Goal: Information Seeking & Learning: Compare options

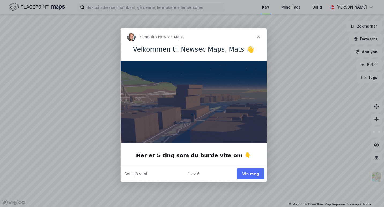
click at [257, 36] on icon "Lukk" at bounding box center [257, 36] width 3 height 3
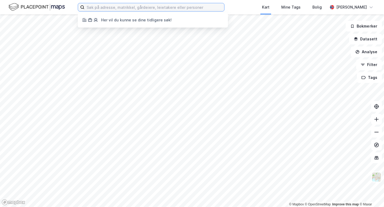
click at [166, 8] on input at bounding box center [154, 7] width 140 height 8
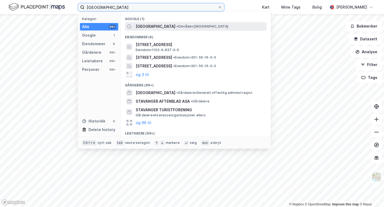
type input "[GEOGRAPHIC_DATA]"
click at [176, 28] on span "•" at bounding box center [177, 26] width 2 height 4
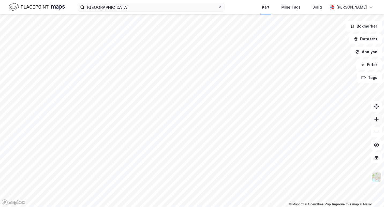
click at [376, 120] on icon at bounding box center [375, 119] width 5 height 5
click at [369, 29] on button "Bokmerker" at bounding box center [363, 26] width 36 height 11
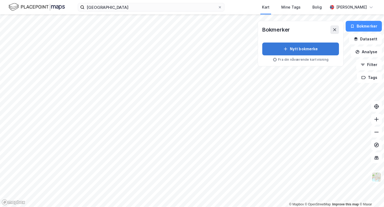
click at [323, 51] on button "Nytt bokmerke" at bounding box center [300, 49] width 77 height 13
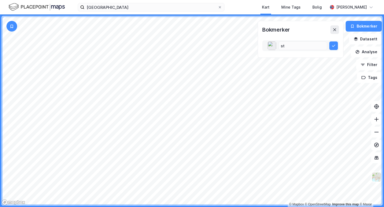
type input "s"
type input "[GEOGRAPHIC_DATA]"
click at [333, 45] on icon at bounding box center [333, 46] width 4 height 4
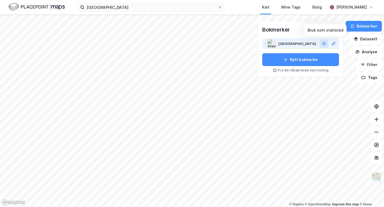
click at [326, 43] on button "button" at bounding box center [323, 43] width 9 height 9
click at [209, 207] on html "stavanger Kart Mine Tags [PERSON_NAME] © Mapbox © OpenStreetMap Improve this ma…" at bounding box center [192, 103] width 384 height 207
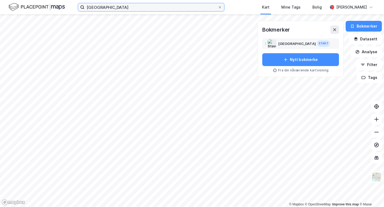
click at [113, 6] on input "[GEOGRAPHIC_DATA]" at bounding box center [150, 7] width 133 height 8
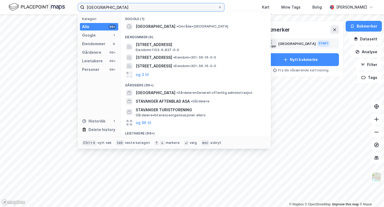
click at [113, 6] on input "[GEOGRAPHIC_DATA]" at bounding box center [150, 7] width 133 height 8
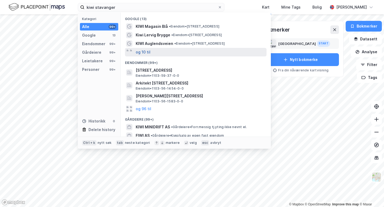
click at [144, 51] on button "og 10 til" at bounding box center [143, 52] width 15 height 6
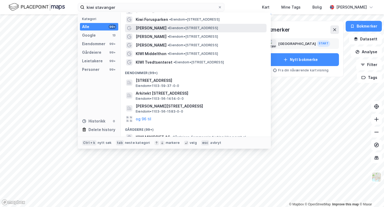
scroll to position [67, 0]
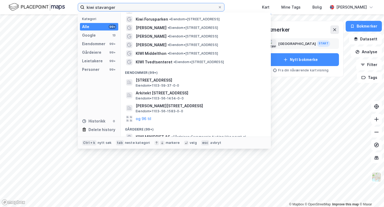
click at [141, 9] on input "kiwi stavanger" at bounding box center [150, 7] width 133 height 8
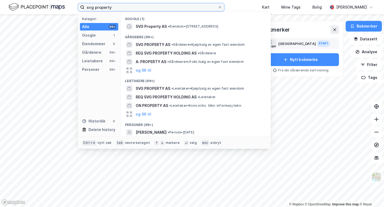
click at [140, 6] on input "svg property" at bounding box center [150, 7] width 133 height 8
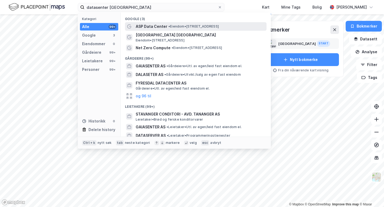
click at [164, 27] on span "ASP Data Center" at bounding box center [152, 26] width 32 height 6
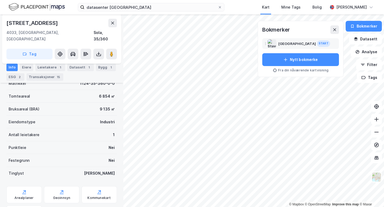
scroll to position [77, 0]
click at [52, 67] on div "Leietakere 1" at bounding box center [50, 68] width 30 height 8
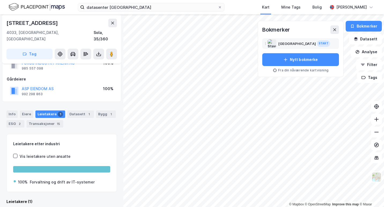
scroll to position [49, 0]
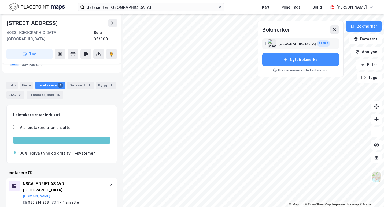
click at [151, 12] on div "datasenter stavanger Kart Mine Tags Bolig [PERSON_NAME]" at bounding box center [192, 7] width 384 height 14
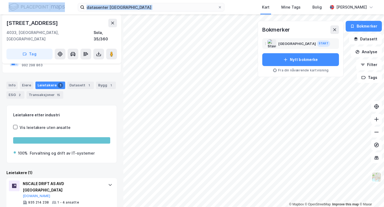
click at [151, 12] on div "datasenter stavanger Kart Mine Tags Bolig [PERSON_NAME]" at bounding box center [192, 7] width 384 height 14
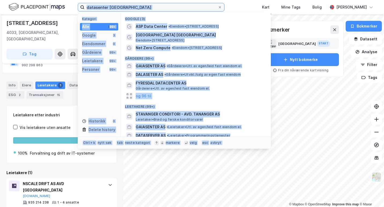
click at [153, 8] on input "datasenter [GEOGRAPHIC_DATA]" at bounding box center [150, 7] width 133 height 8
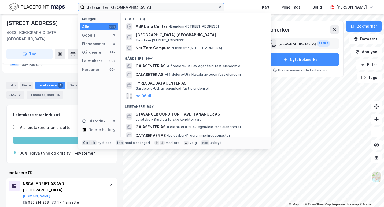
click at [153, 8] on input "datasenter [GEOGRAPHIC_DATA]" at bounding box center [150, 7] width 133 height 8
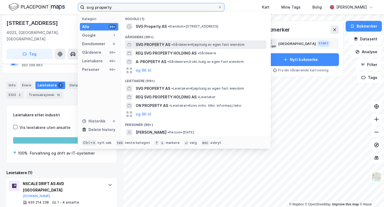
type input "svg property"
click at [167, 46] on span "SVG PROPERTY AS" at bounding box center [153, 45] width 35 height 6
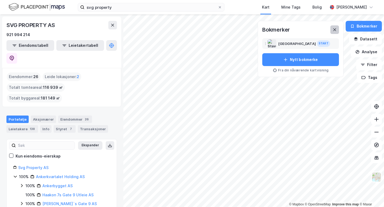
click at [335, 29] on icon at bounding box center [334, 29] width 3 height 3
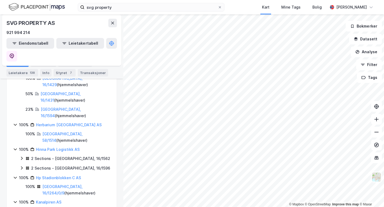
scroll to position [153, 0]
click at [35, 44] on button "Eiendomstabell" at bounding box center [30, 43] width 48 height 11
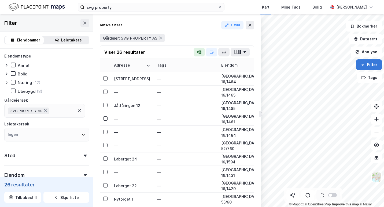
click at [375, 66] on button "Filter" at bounding box center [369, 64] width 26 height 11
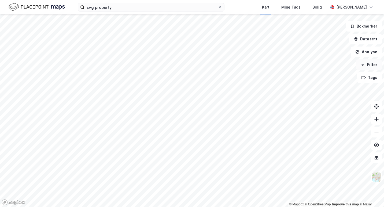
click at [375, 66] on button "Filter" at bounding box center [369, 64] width 26 height 11
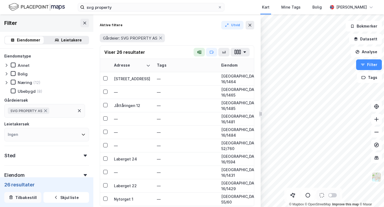
click at [30, 196] on button "Tilbakestill" at bounding box center [22, 197] width 37 height 11
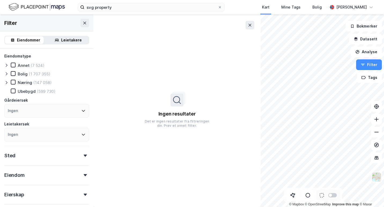
click at [44, 155] on div "Sted" at bounding box center [46, 153] width 85 height 15
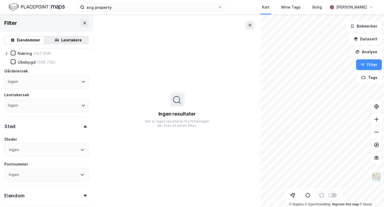
scroll to position [29, 0]
click at [250, 26] on icon at bounding box center [249, 25] width 3 height 3
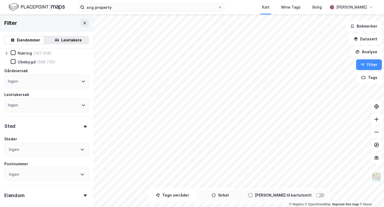
click at [225, 194] on button "Sirkel" at bounding box center [220, 195] width 46 height 11
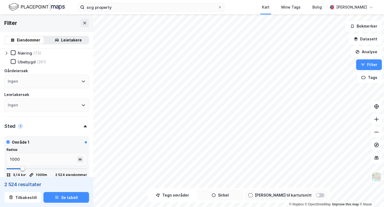
click at [240, 195] on button "Sirkel" at bounding box center [220, 195] width 46 height 11
click at [35, 197] on button "Tilbakestill" at bounding box center [22, 197] width 37 height 11
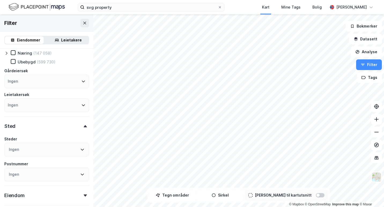
click at [316, 196] on div at bounding box center [320, 195] width 9 height 4
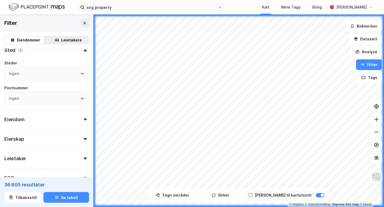
scroll to position [143, 0]
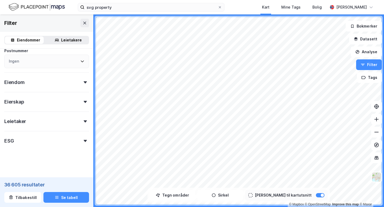
click at [65, 81] on div "Eiendom" at bounding box center [46, 80] width 85 height 15
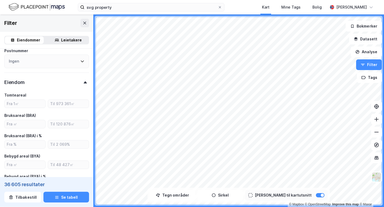
click at [64, 83] on div "Eiendom" at bounding box center [46, 80] width 85 height 15
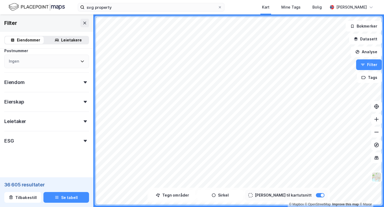
click at [53, 107] on div "Eiendomstype Annet (92) Bolig (27 998) Næring (1 995) [GEOGRAPHIC_DATA] (5 941)…" at bounding box center [46, 28] width 85 height 236
click at [75, 106] on div "Eierskap" at bounding box center [46, 99] width 85 height 15
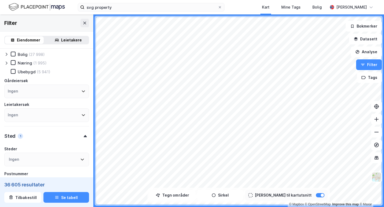
scroll to position [0, 0]
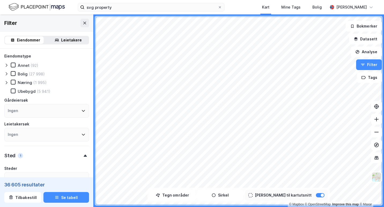
click at [34, 84] on div "(1 995)" at bounding box center [39, 82] width 13 height 5
drag, startPoint x: 34, startPoint y: 84, endPoint x: 13, endPoint y: 83, distance: 20.6
click at [13, 83] on icon at bounding box center [13, 82] width 4 height 4
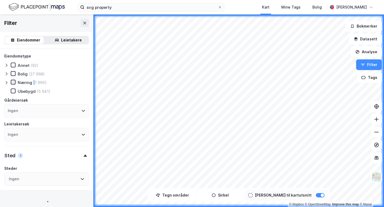
click at [13, 83] on icon at bounding box center [13, 82] width 4 height 4
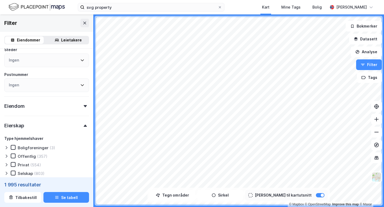
scroll to position [120, 0]
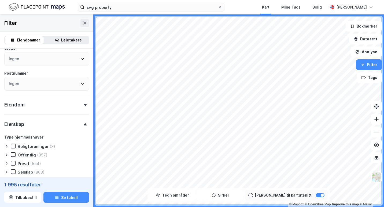
click at [70, 106] on div "Eiendom" at bounding box center [46, 102] width 85 height 15
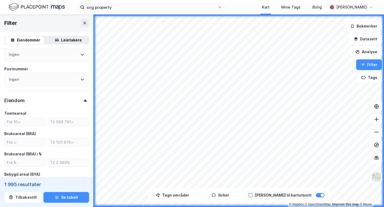
scroll to position [125, 0]
click at [32, 120] on input "number" at bounding box center [25, 122] width 41 height 8
type input "1000"
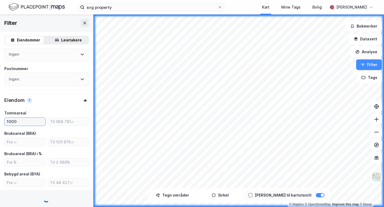
type input "Inkluder (1 160)"
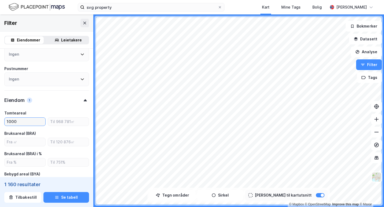
type input "1000"
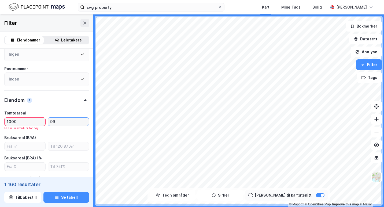
type input "9"
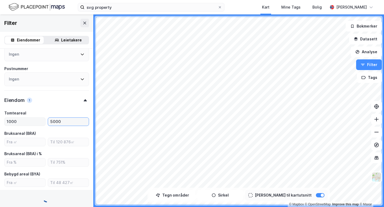
type input "5000"
type input "Inkluder (561)"
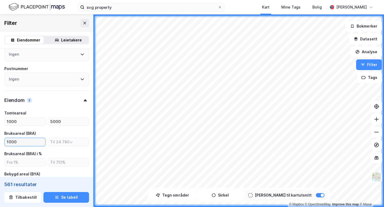
type input "1000"
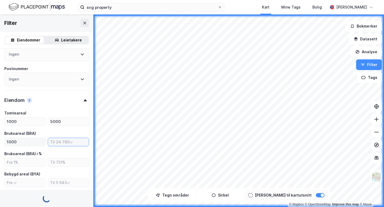
type input "Inkluder (331)"
type input "5000"
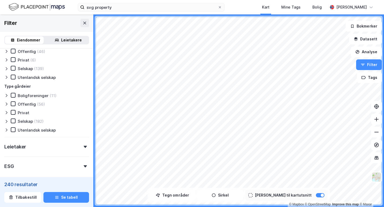
scroll to position [359, 0]
click at [14, 121] on icon at bounding box center [13, 121] width 4 height 4
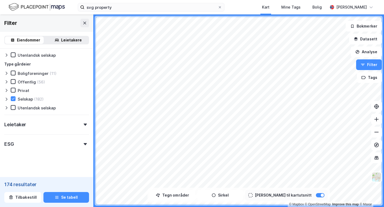
scroll to position [384, 0]
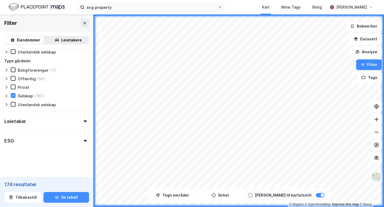
click at [31, 146] on div "ESG" at bounding box center [46, 138] width 85 height 15
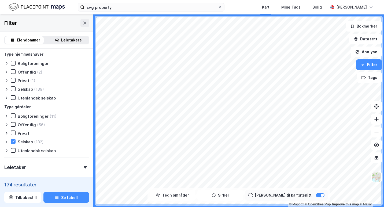
scroll to position [338, 0]
click at [38, 142] on div "(182)" at bounding box center [39, 142] width 10 height 5
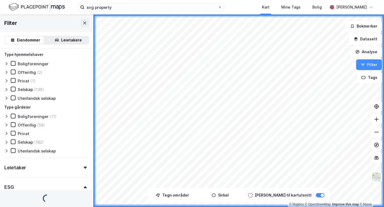
type input "Inkluder (240)"
type input "--- (240)"
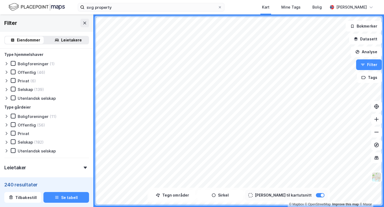
click at [38, 142] on div "(182)" at bounding box center [39, 142] width 10 height 5
type input "Inkluder (174)"
type input "--- (174)"
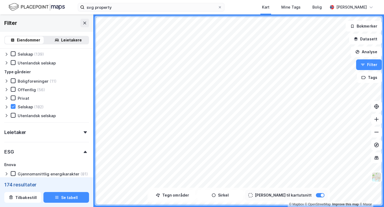
scroll to position [371, 0]
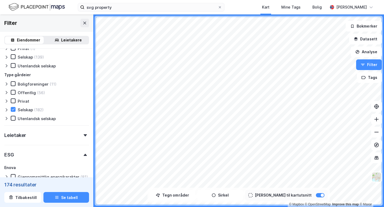
click at [7, 108] on icon at bounding box center [6, 110] width 4 height 4
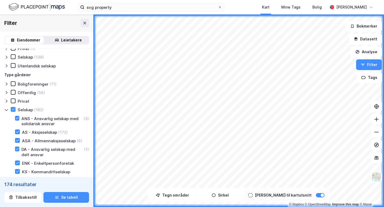
click at [18, 121] on div "ANS - Ansvarlig selskap med solidarisk ansvar (3)" at bounding box center [49, 121] width 80 height 10
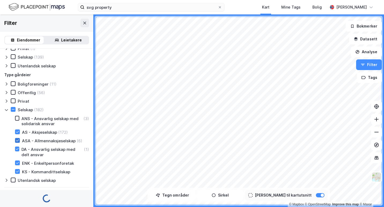
type input "Inkluder (173)"
type input "--- (173)"
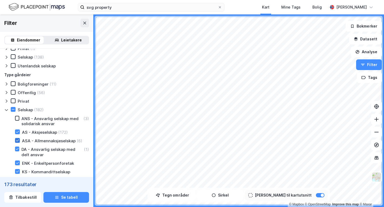
click at [18, 141] on icon at bounding box center [18, 141] width 4 height 4
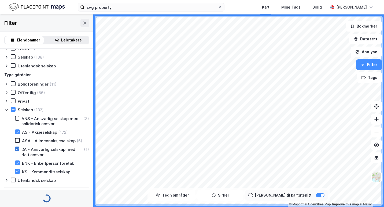
click at [18, 149] on icon at bounding box center [17, 149] width 3 height 2
type input "Inkluder (172)"
type input "--- (172)"
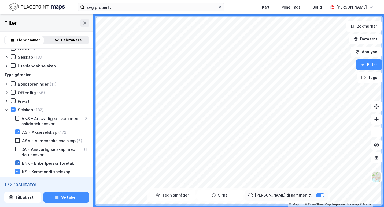
click at [18, 163] on icon at bounding box center [18, 163] width 4 height 4
click at [16, 171] on icon at bounding box center [18, 172] width 4 height 4
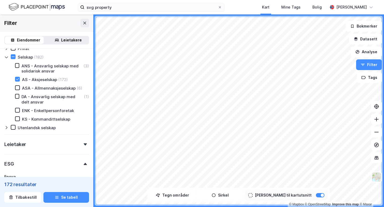
scroll to position [424, 0]
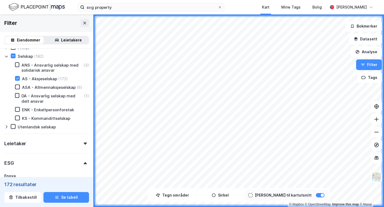
click at [37, 138] on div "Leietaker" at bounding box center [46, 141] width 85 height 15
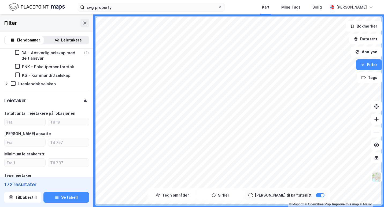
scroll to position [468, 0]
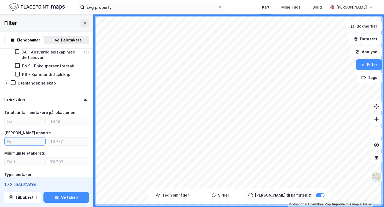
click at [30, 142] on input "number" at bounding box center [25, 142] width 41 height 8
type input "1000"
type input "Inkluder (0)"
type input "--- (0)"
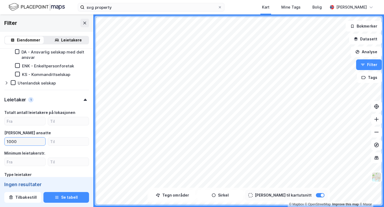
type input "100"
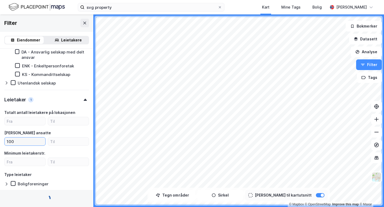
type input "Inkluder (16)"
type input "--- (16)"
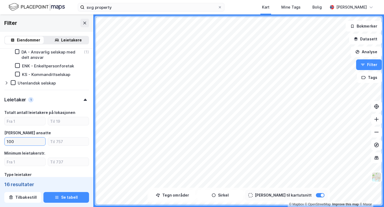
type input "100"
type input "5"
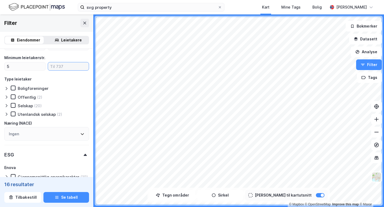
scroll to position [564, 0]
click at [51, 134] on div "Ingen" at bounding box center [46, 134] width 85 height 14
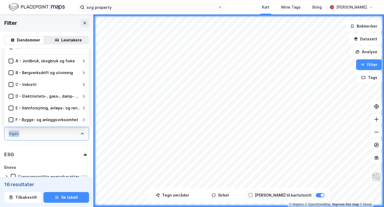
click at [51, 134] on div "Ingen" at bounding box center [46, 134] width 85 height 14
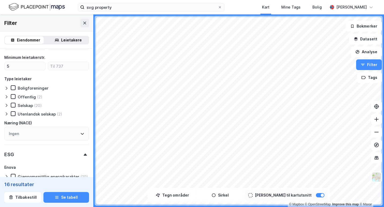
click at [63, 148] on div "ESG" at bounding box center [46, 152] width 85 height 15
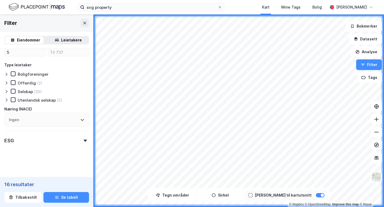
click at [36, 139] on div "ESG" at bounding box center [46, 138] width 85 height 15
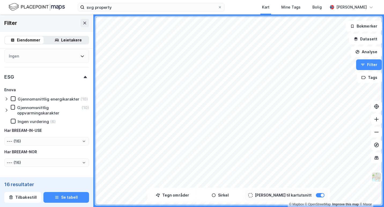
scroll to position [642, 0]
click at [374, 120] on icon at bounding box center [375, 119] width 5 height 5
type input "Inkluder (12)"
type input "--- (12)"
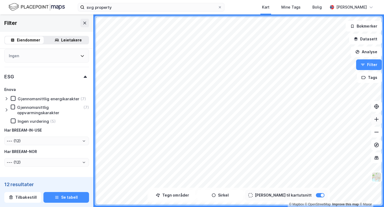
click at [374, 120] on icon at bounding box center [375, 119] width 5 height 5
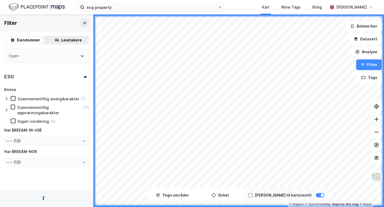
type input "Inkluder (5)"
type input "--- (5)"
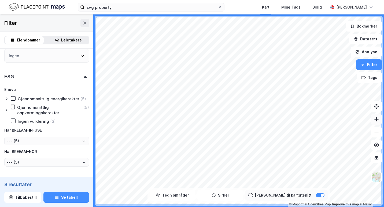
type input "Inkluder (8)"
type input "--- (8)"
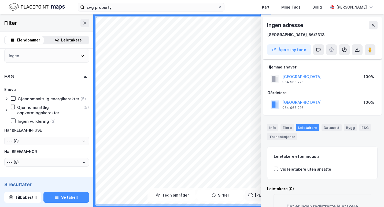
scroll to position [31, 0]
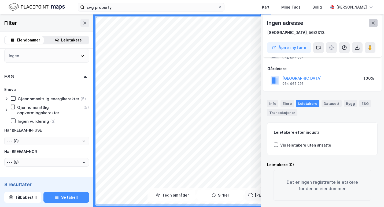
click at [375, 21] on icon at bounding box center [373, 23] width 4 height 4
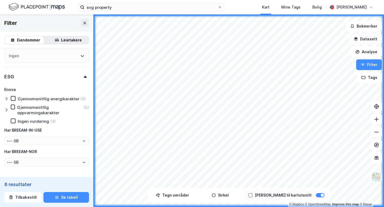
click at [371, 38] on button "Datasett" at bounding box center [365, 39] width 33 height 11
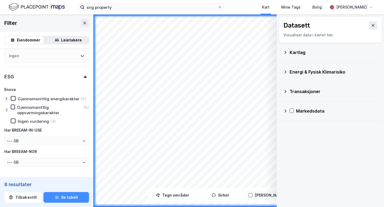
click at [316, 108] on div "Markedsdata" at bounding box center [336, 111] width 81 height 6
click at [320, 120] on div "Arealledighet" at bounding box center [333, 124] width 87 height 13
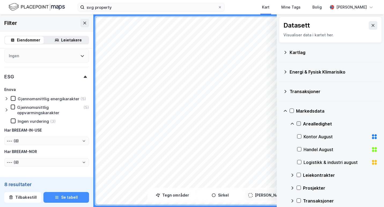
click at [300, 124] on icon at bounding box center [299, 124] width 4 height 4
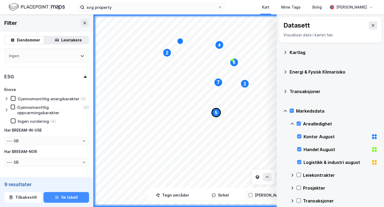
type input "Inkluder (9)"
type input "--- (9)"
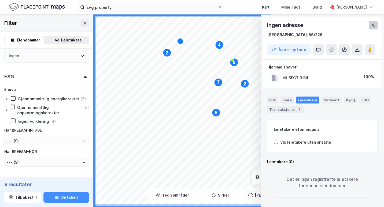
click at [371, 27] on button at bounding box center [373, 25] width 9 height 9
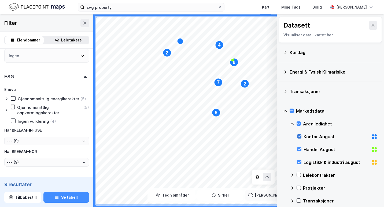
click at [301, 137] on div at bounding box center [299, 136] width 4 height 4
click at [299, 152] on div at bounding box center [299, 149] width 4 height 4
click at [301, 162] on icon at bounding box center [299, 162] width 4 height 4
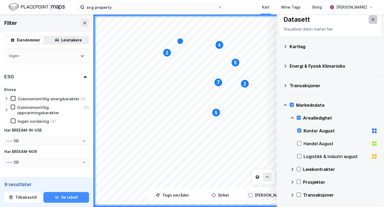
click at [371, 17] on icon at bounding box center [373, 19] width 4 height 4
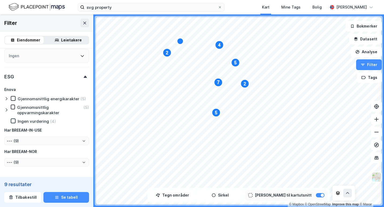
click at [340, 194] on div at bounding box center [343, 193] width 16 height 9
click at [343, 194] on button at bounding box center [347, 193] width 9 height 9
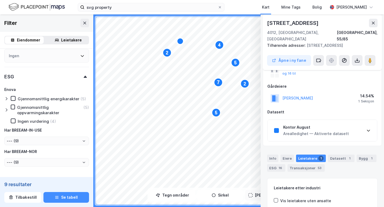
scroll to position [0, 0]
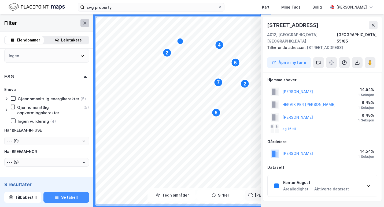
click at [83, 22] on icon at bounding box center [84, 22] width 3 height 3
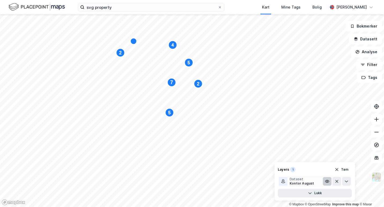
click at [328, 182] on icon at bounding box center [327, 181] width 4 height 4
click at [328, 182] on icon at bounding box center [326, 181] width 3 height 1
click at [301, 181] on div "Dataset" at bounding box center [301, 179] width 25 height 4
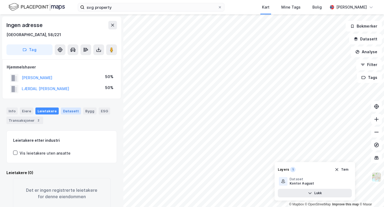
click at [67, 110] on div "Datasett" at bounding box center [71, 111] width 20 height 7
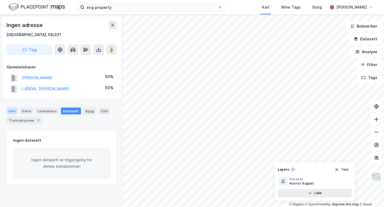
click at [10, 111] on div "Info" at bounding box center [11, 111] width 11 height 7
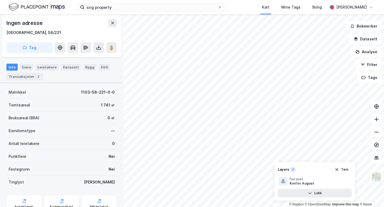
scroll to position [89, 0]
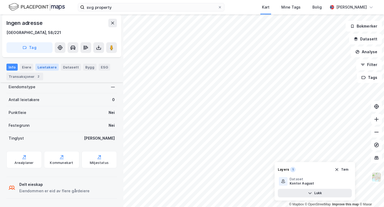
click at [44, 67] on div "Leietakere" at bounding box center [46, 67] width 23 height 7
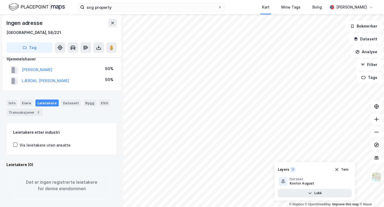
scroll to position [14, 0]
click at [377, 135] on button at bounding box center [376, 132] width 11 height 11
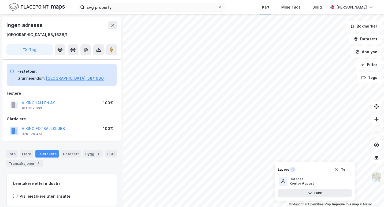
scroll to position [14, 0]
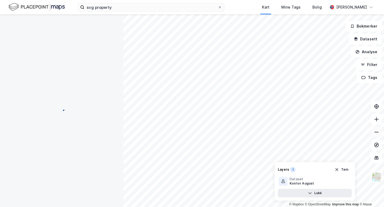
scroll to position [14, 0]
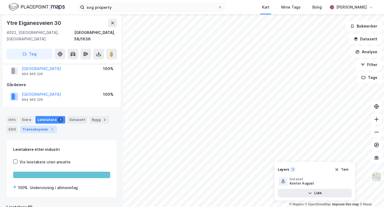
click at [36, 126] on div "Transaksjoner 1" at bounding box center [38, 130] width 37 height 8
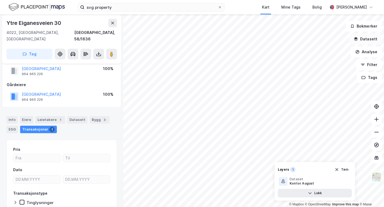
click at [367, 39] on button "Datasett" at bounding box center [365, 39] width 33 height 11
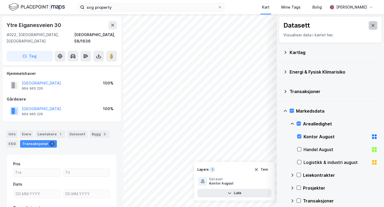
click at [371, 27] on icon at bounding box center [373, 25] width 4 height 4
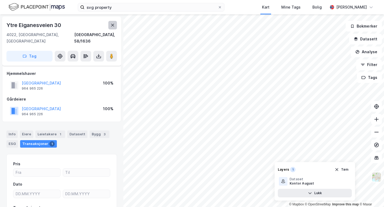
click at [114, 26] on icon at bounding box center [112, 25] width 4 height 4
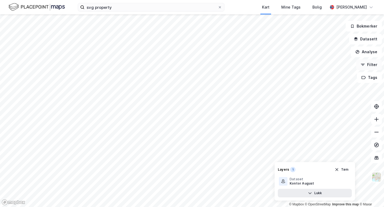
click at [372, 69] on button "Filter" at bounding box center [369, 64] width 26 height 11
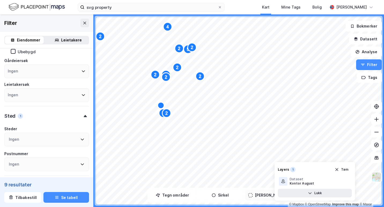
scroll to position [40, 0]
click at [21, 196] on button "Tilbakestill" at bounding box center [22, 197] width 37 height 11
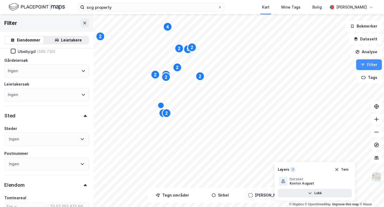
click at [39, 143] on div "Ingen" at bounding box center [46, 140] width 85 height 14
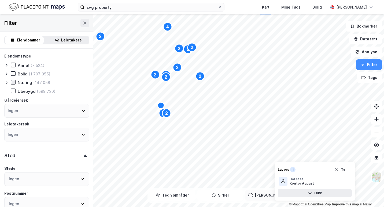
click at [12, 84] on icon at bounding box center [13, 82] width 4 height 4
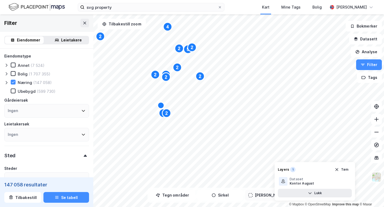
click at [7, 83] on icon at bounding box center [7, 82] width 2 height 3
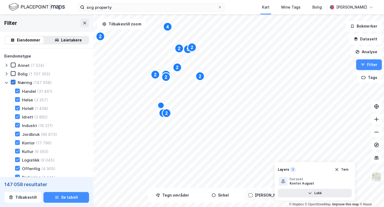
click at [15, 84] on div at bounding box center [13, 82] width 5 height 5
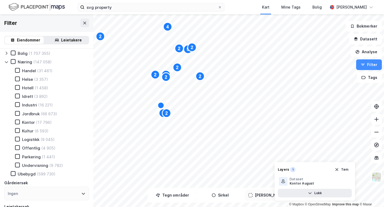
scroll to position [22, 0]
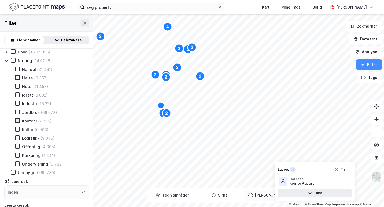
click at [17, 121] on icon at bounding box center [18, 121] width 4 height 4
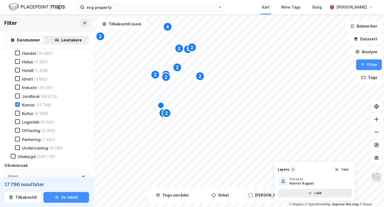
scroll to position [39, 0]
click at [345, 170] on button "Tøm" at bounding box center [341, 170] width 21 height 9
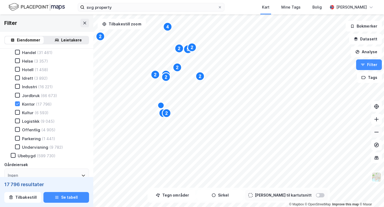
click at [377, 130] on icon at bounding box center [375, 132] width 5 height 5
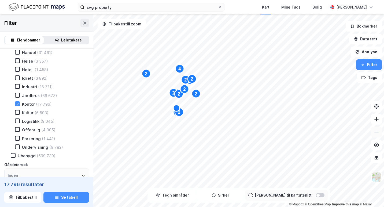
click at [377, 130] on icon at bounding box center [375, 132] width 5 height 5
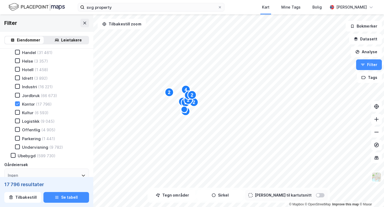
click at [316, 195] on div at bounding box center [320, 195] width 9 height 4
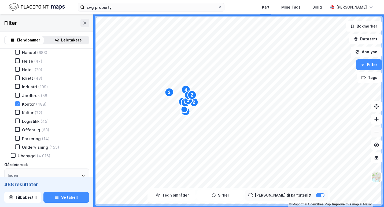
click at [374, 136] on button at bounding box center [376, 132] width 11 height 11
click at [373, 132] on button at bounding box center [376, 132] width 11 height 11
click at [373, 130] on icon at bounding box center [375, 132] width 5 height 5
type input "Inkluder (1 125)"
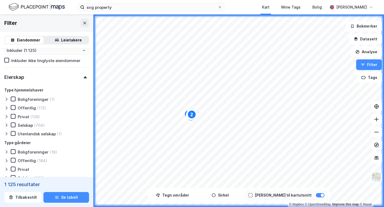
scroll to position [406, 0]
click at [84, 77] on icon at bounding box center [85, 77] width 3 height 2
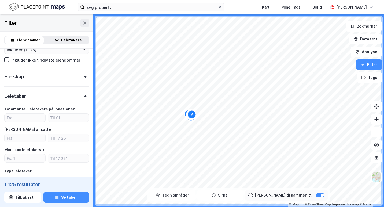
click at [32, 90] on div "Leietaker" at bounding box center [46, 94] width 85 height 15
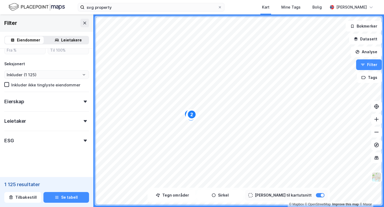
scroll to position [381, 0]
click at [60, 142] on div "ESG" at bounding box center [46, 138] width 85 height 15
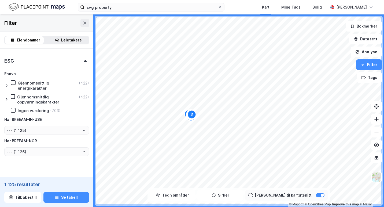
scroll to position [463, 0]
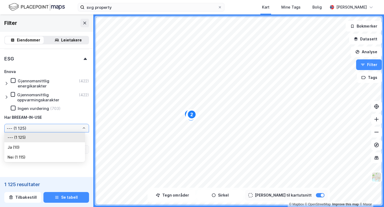
click at [35, 125] on input "--- (1 125)" at bounding box center [47, 128] width 84 height 8
drag, startPoint x: 35, startPoint y: 125, endPoint x: 36, endPoint y: 148, distance: 23.1
click at [36, 148] on li "Ja (10)" at bounding box center [44, 148] width 81 height 10
type input "Ja (10)"
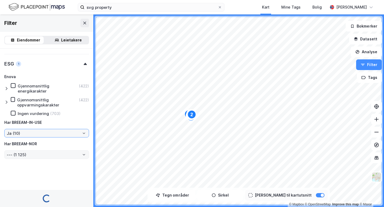
type input "Inkluder (10)"
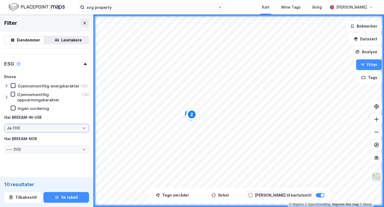
scroll to position [463, 0]
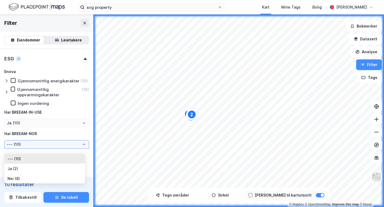
click at [46, 149] on input "--- (10)" at bounding box center [47, 145] width 84 height 8
drag, startPoint x: 46, startPoint y: 153, endPoint x: 40, endPoint y: 165, distance: 13.9
click at [40, 165] on li "Ja (2)" at bounding box center [44, 169] width 81 height 10
type input "Ja (2)"
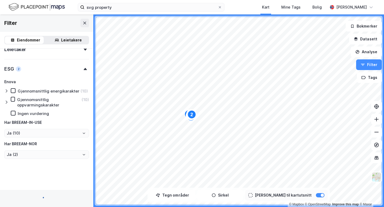
scroll to position [463, 0]
type input "Inkluder (2)"
type input "Ja (2)"
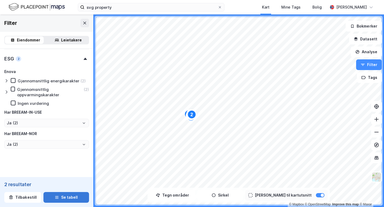
click at [62, 196] on button "Se tabell" at bounding box center [66, 197] width 46 height 11
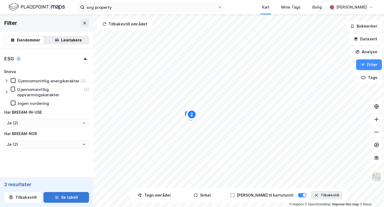
click at [62, 196] on button "Se tabell" at bounding box center [66, 197] width 46 height 11
click at [73, 199] on button "Se tabell" at bounding box center [66, 197] width 46 height 11
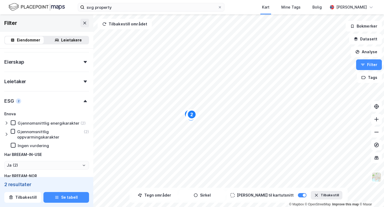
scroll to position [420, 0]
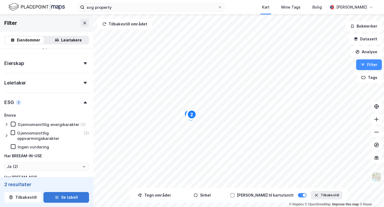
click at [68, 200] on button "Se tabell" at bounding box center [66, 197] width 46 height 11
click at [63, 196] on button "Se tabell" at bounding box center [66, 197] width 46 height 11
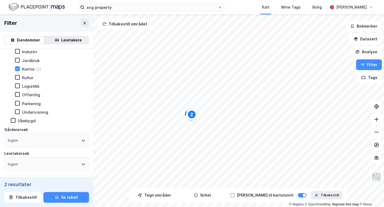
scroll to position [0, 0]
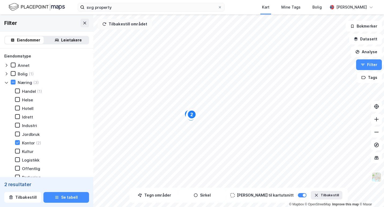
click at [124, 27] on button "Tilbakestill området" at bounding box center [125, 24] width 54 height 11
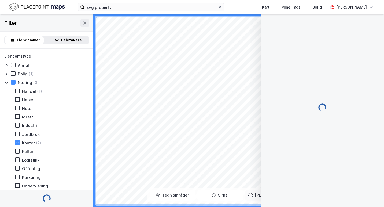
click at [375, 139] on div at bounding box center [321, 110] width 123 height 193
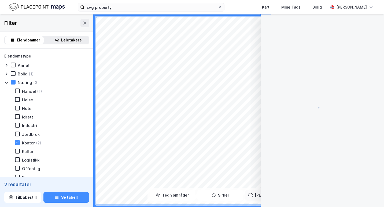
scroll to position [14, 0]
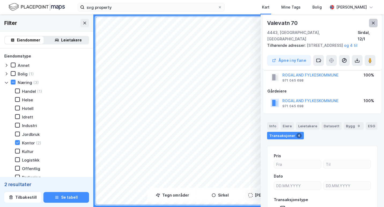
click at [374, 23] on icon at bounding box center [373, 23] width 4 height 4
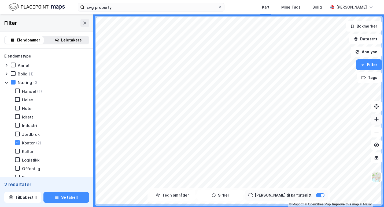
click at [378, 121] on icon at bounding box center [375, 119] width 5 height 5
click at [61, 196] on button "Se tabell" at bounding box center [66, 197] width 46 height 11
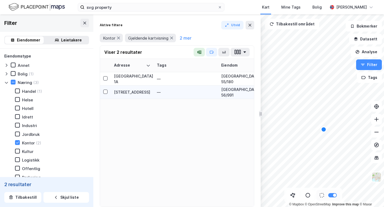
click at [108, 91] on td at bounding box center [105, 92] width 11 height 13
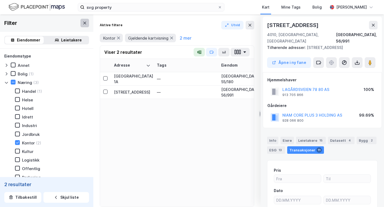
click at [80, 23] on button at bounding box center [84, 23] width 9 height 9
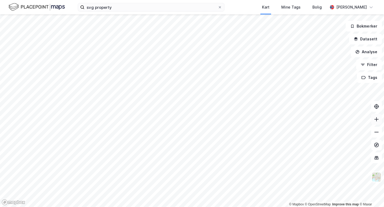
click at [377, 122] on icon at bounding box center [375, 119] width 5 height 5
click at [118, 6] on input "svg property" at bounding box center [150, 7] width 133 height 8
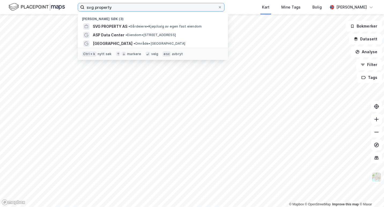
click at [118, 6] on input "svg property" at bounding box center [150, 7] width 133 height 8
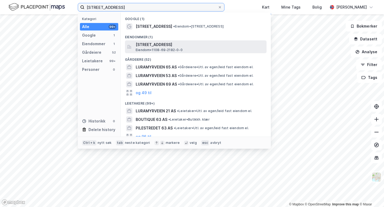
type input "[STREET_ADDRESS]"
click at [174, 41] on div "[STREET_ADDRESS] • 1108-69-2182-0-0" at bounding box center [195, 46] width 141 height 13
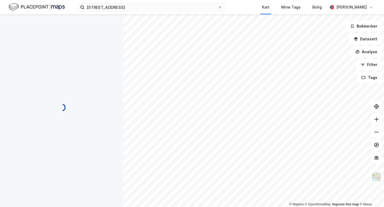
scroll to position [2, 0]
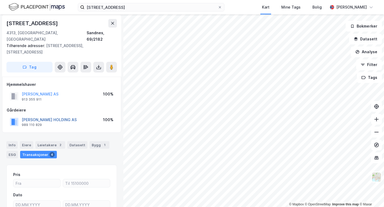
click at [0, 0] on button "[PERSON_NAME] HOLDING AS" at bounding box center [0, 0] width 0 height 0
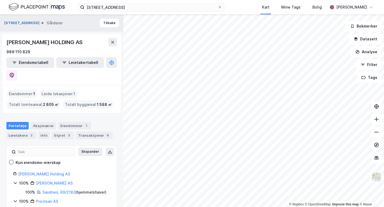
click at [24, 24] on button "[STREET_ADDRESS]" at bounding box center [22, 22] width 36 height 5
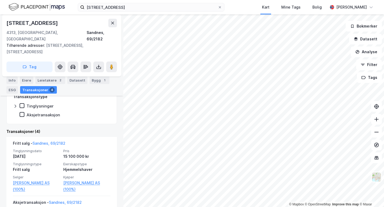
scroll to position [277, 0]
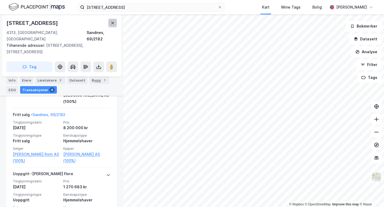
click at [113, 20] on button at bounding box center [112, 23] width 9 height 9
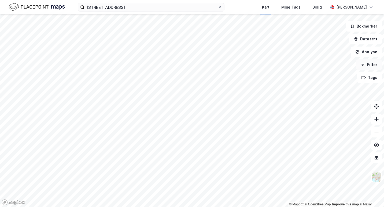
click at [366, 67] on button "Filter" at bounding box center [369, 64] width 26 height 11
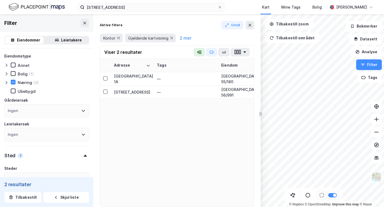
click at [72, 43] on div "Leietakere" at bounding box center [71, 40] width 21 height 6
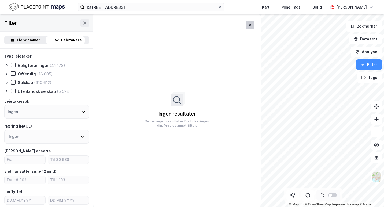
click at [249, 25] on icon at bounding box center [250, 25] width 4 height 4
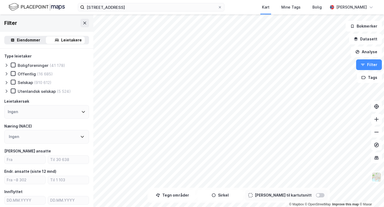
click at [7, 81] on icon at bounding box center [6, 83] width 4 height 4
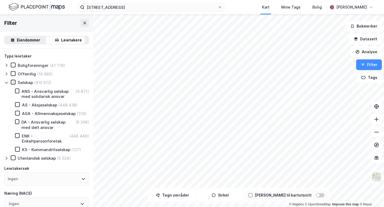
click at [13, 83] on icon at bounding box center [13, 82] width 4 height 4
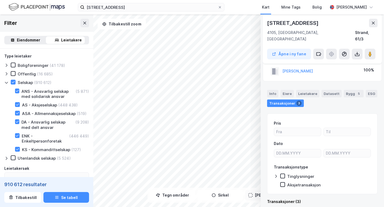
scroll to position [13, 0]
click at [370, 23] on button at bounding box center [373, 23] width 9 height 9
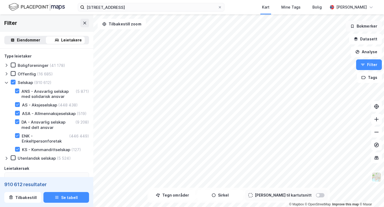
click at [368, 27] on button "Bokmerker" at bounding box center [363, 26] width 36 height 11
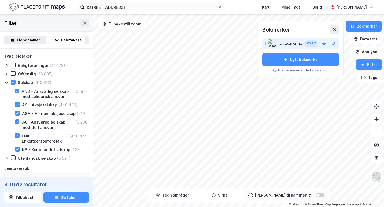
drag, startPoint x: 300, startPoint y: 38, endPoint x: 300, endPoint y: 42, distance: 4.6
click at [300, 42] on div "Bokmerker [GEOGRAPHIC_DATA] Start Nytt bokmerke Fra din nåværende kartvisning" at bounding box center [300, 48] width 77 height 47
click at [306, 42] on span "Start" at bounding box center [311, 43] width 10 height 3
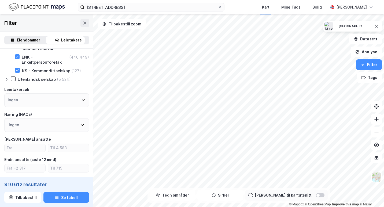
scroll to position [79, 0]
click at [47, 130] on div "Ingen" at bounding box center [46, 125] width 85 height 14
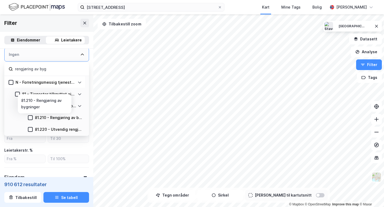
scroll to position [150, 0]
type input "rengjøring av byg"
click at [23, 107] on div "81.2 - Rengjøringsvirksomhet" at bounding box center [51, 106] width 60 height 6
click at [23, 108] on icon at bounding box center [24, 106] width 4 height 4
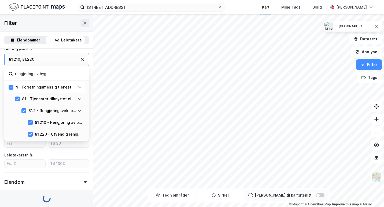
scroll to position [145, 0]
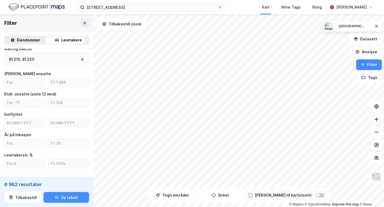
click at [375, 122] on button at bounding box center [376, 119] width 11 height 11
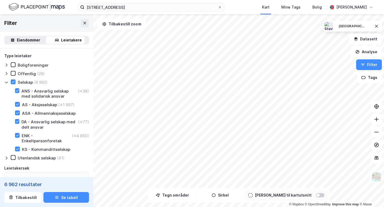
scroll to position [0, 0]
click at [17, 134] on icon at bounding box center [18, 136] width 4 height 4
click at [376, 133] on icon at bounding box center [375, 132] width 5 height 5
click at [316, 195] on div at bounding box center [317, 195] width 3 height 3
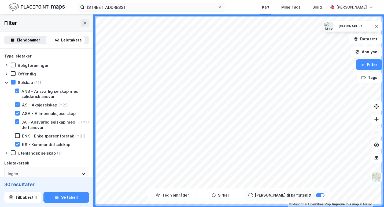
click at [377, 129] on button at bounding box center [376, 132] width 11 height 11
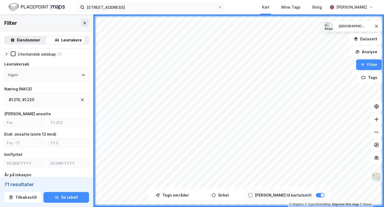
scroll to position [99, 0]
click at [28, 126] on input "number" at bounding box center [25, 122] width 41 height 8
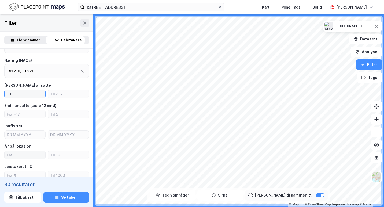
scroll to position [128, 0]
type input "10"
click at [25, 155] on input "number" at bounding box center [25, 155] width 41 height 8
type input "1"
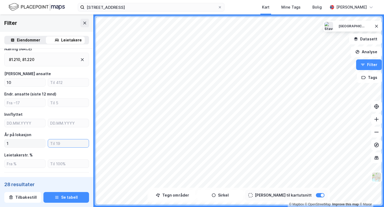
scroll to position [140, 0]
click at [25, 164] on input "number" at bounding box center [25, 164] width 41 height 8
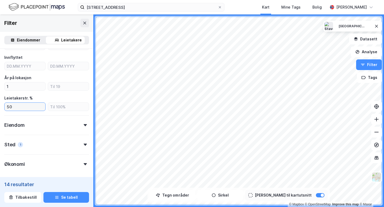
scroll to position [199, 0]
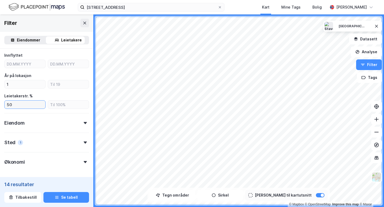
type input "50"
click at [81, 123] on div at bounding box center [85, 123] width 8 height 2
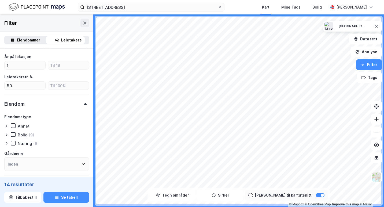
scroll to position [218, 0]
click at [13, 143] on icon at bounding box center [13, 143] width 4 height 4
click at [13, 141] on icon at bounding box center [13, 143] width 4 height 4
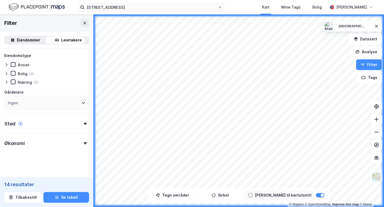
scroll to position [282, 0]
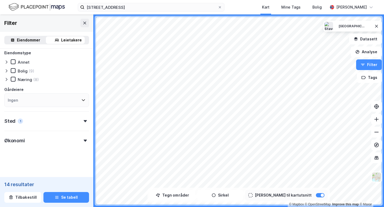
click at [59, 144] on div "Økonomi" at bounding box center [46, 138] width 85 height 15
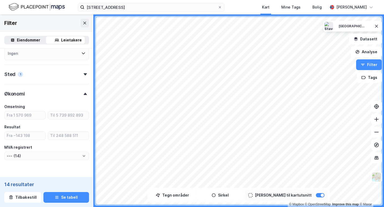
scroll to position [329, 0]
click at [62, 196] on button "Se tabell" at bounding box center [66, 197] width 46 height 11
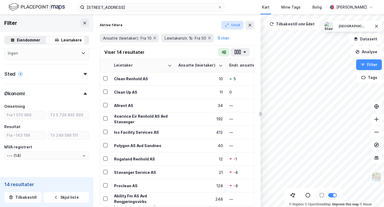
click at [235, 25] on button "Utvid" at bounding box center [232, 25] width 23 height 9
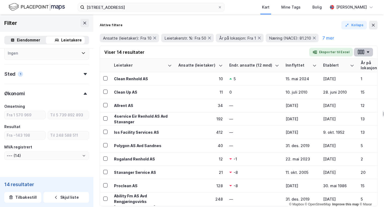
click at [368, 53] on icon "button" at bounding box center [367, 52] width 3 height 2
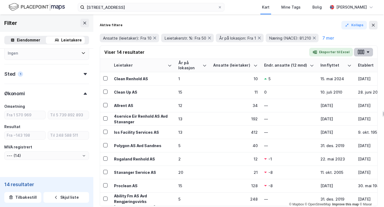
click at [360, 53] on icon "button" at bounding box center [361, 52] width 2 height 5
click at [295, 48] on div "Viser 14 resultater Eksporter til Excel" at bounding box center [238, 52] width 277 height 13
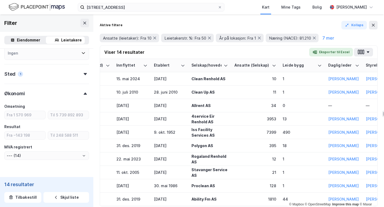
scroll to position [0, 203]
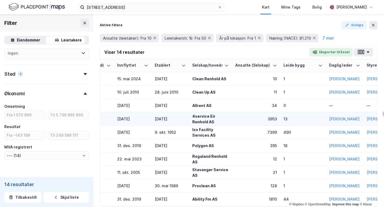
click at [158, 117] on div "[DATE]" at bounding box center [170, 119] width 31 height 6
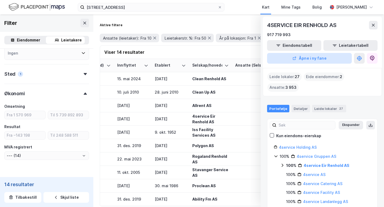
click at [319, 56] on button "Åpne i ny fane" at bounding box center [309, 58] width 85 height 11
click at [372, 28] on button at bounding box center [373, 25] width 9 height 9
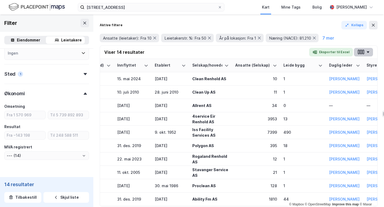
click at [368, 54] on button "button" at bounding box center [363, 52] width 19 height 9
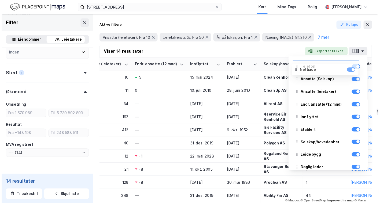
scroll to position [0, 0]
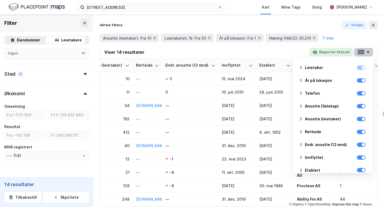
click at [364, 54] on icon "button" at bounding box center [363, 52] width 2 height 5
click at [370, 53] on button "button" at bounding box center [363, 52] width 19 height 9
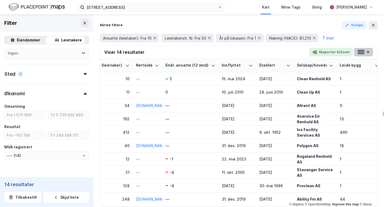
click at [364, 53] on icon "button" at bounding box center [363, 52] width 2 height 5
click at [241, 54] on div "Viser 14 resultater Eksporter til Excel" at bounding box center [238, 52] width 277 height 13
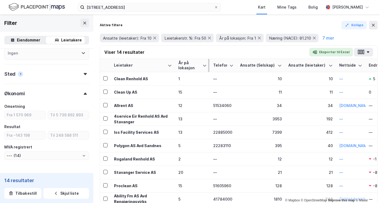
click at [184, 70] on div "År på lokasjon" at bounding box center [189, 66] width 22 height 10
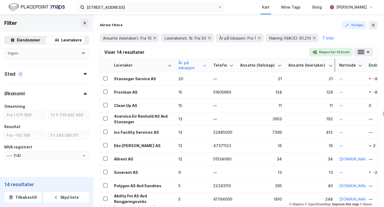
click at [297, 64] on div "Ansatte (leietaker)" at bounding box center [307, 65] width 38 height 5
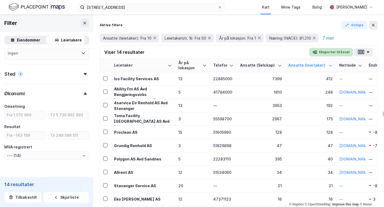
click at [332, 54] on button "Eksporter til Excel" at bounding box center [331, 52] width 44 height 9
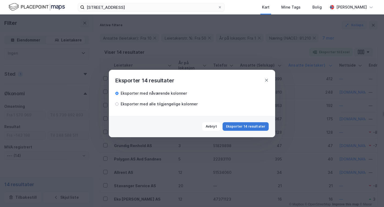
click at [248, 125] on button "Eksporter 14 resultater" at bounding box center [245, 126] width 46 height 9
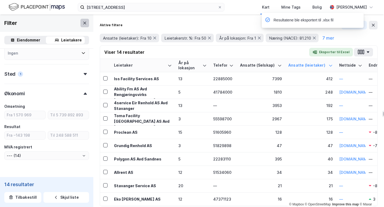
click at [80, 23] on button at bounding box center [84, 23] width 9 height 9
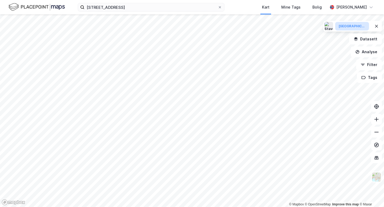
click at [356, 29] on button "[GEOGRAPHIC_DATA]" at bounding box center [352, 26] width 34 height 9
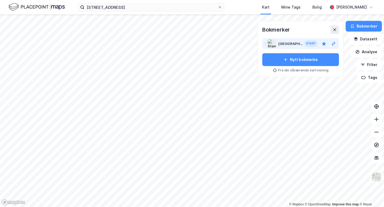
click at [288, 44] on div "[GEOGRAPHIC_DATA]" at bounding box center [290, 43] width 25 height 6
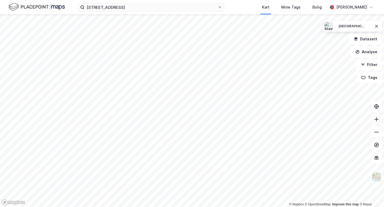
click at [377, 119] on icon at bounding box center [375, 119] width 5 height 5
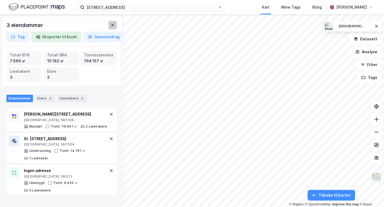
click at [114, 26] on icon at bounding box center [112, 25] width 4 height 4
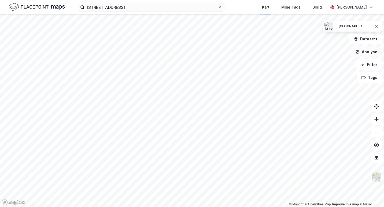
click at [375, 51] on button "Analyse" at bounding box center [365, 52] width 31 height 11
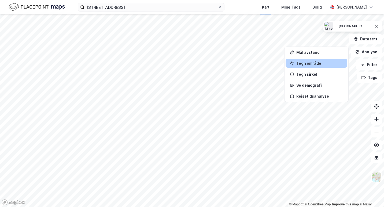
click at [324, 65] on div "Tegn område" at bounding box center [319, 63] width 47 height 5
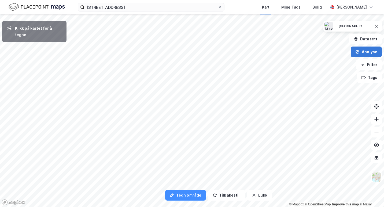
click at [362, 53] on button "Analyse" at bounding box center [365, 52] width 31 height 11
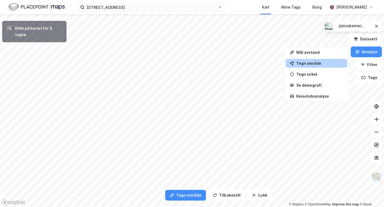
click at [329, 61] on div "Tegn område" at bounding box center [316, 63] width 62 height 9
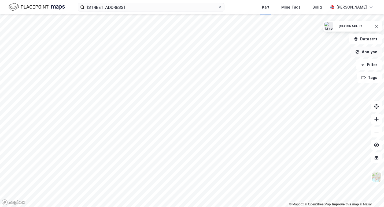
click at [373, 51] on button "Analyse" at bounding box center [365, 52] width 31 height 11
click at [379, 130] on button at bounding box center [376, 132] width 11 height 11
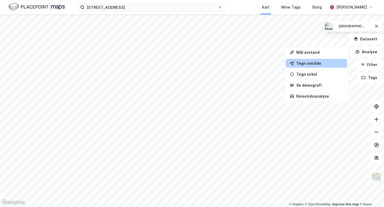
click at [327, 64] on div "Tegn område" at bounding box center [319, 63] width 47 height 5
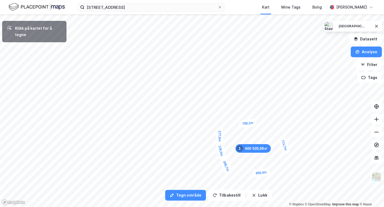
drag, startPoint x: 216, startPoint y: 144, endPoint x: 220, endPoint y: 146, distance: 4.0
click at [220, 146] on div "136,5m" at bounding box center [220, 151] width 11 height 18
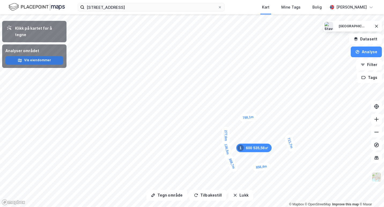
click at [45, 57] on button "Vis eiendommer" at bounding box center [34, 60] width 58 height 9
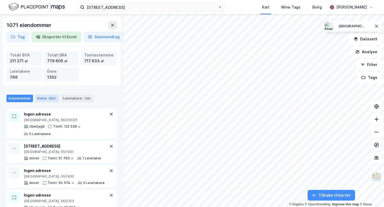
click at [45, 101] on div "Eiere 1352" at bounding box center [47, 99] width 24 height 8
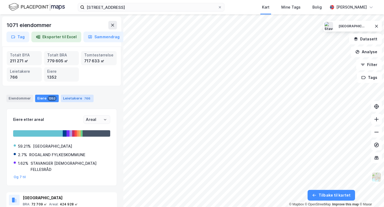
click at [66, 99] on div "Leietakere 766" at bounding box center [77, 99] width 33 height 8
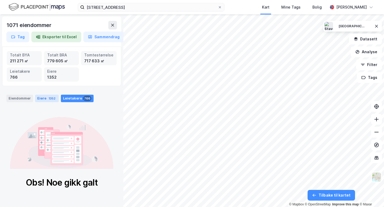
click at [50, 100] on div "1352" at bounding box center [51, 98] width 9 height 5
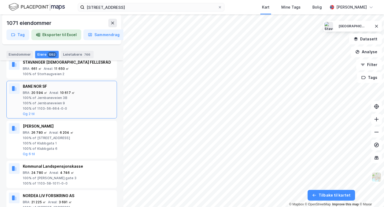
scroll to position [217, 0]
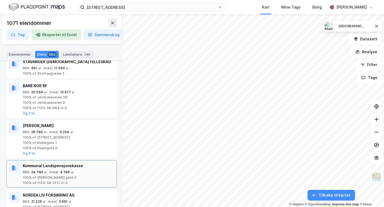
click at [56, 163] on div "Kommunal Landspensjonskasse" at bounding box center [69, 166] width 92 height 6
